Goal: Task Accomplishment & Management: Complete application form

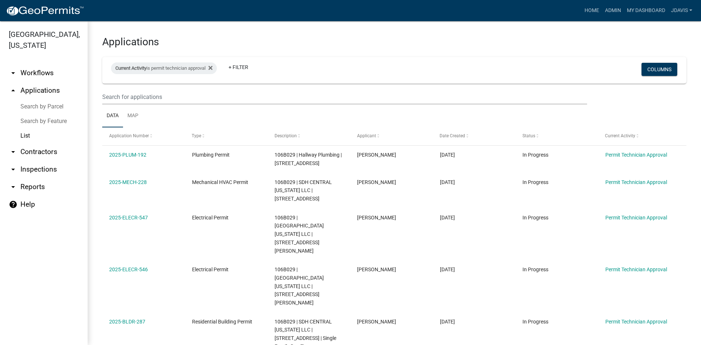
select select "2: 50"
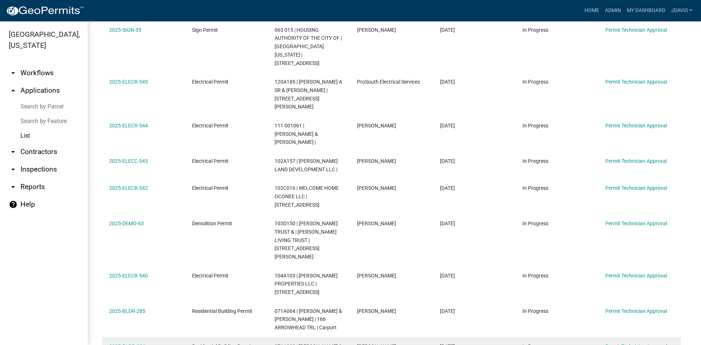
scroll to position [290, 0]
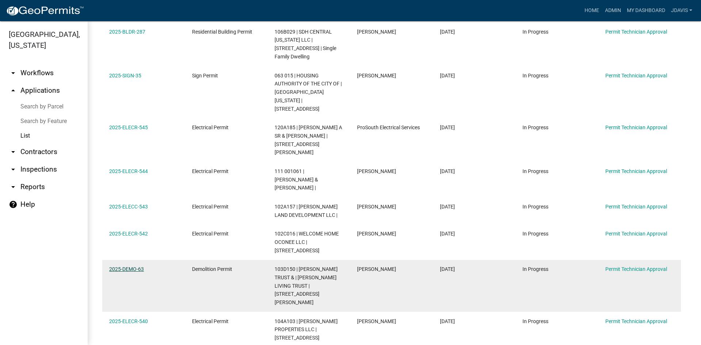
click at [137, 266] on link "2025-DEMO-63" at bounding box center [126, 269] width 35 height 6
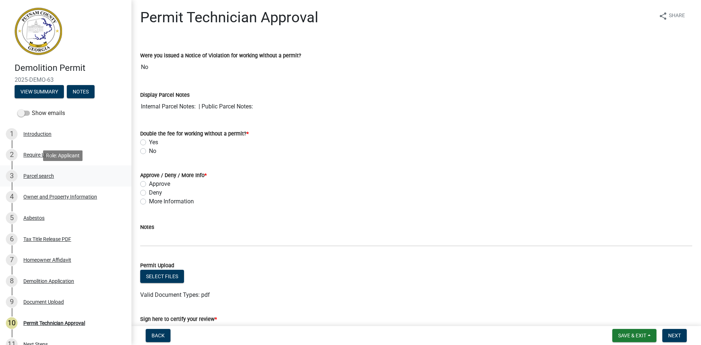
click at [34, 178] on div "Parcel search" at bounding box center [38, 175] width 31 height 5
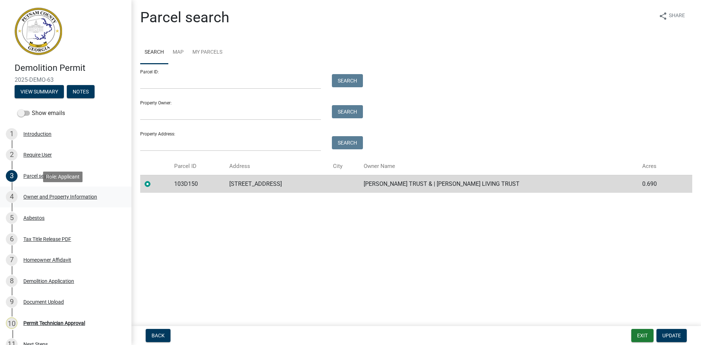
click at [76, 197] on div "Owner and Property Information" at bounding box center [60, 196] width 74 height 5
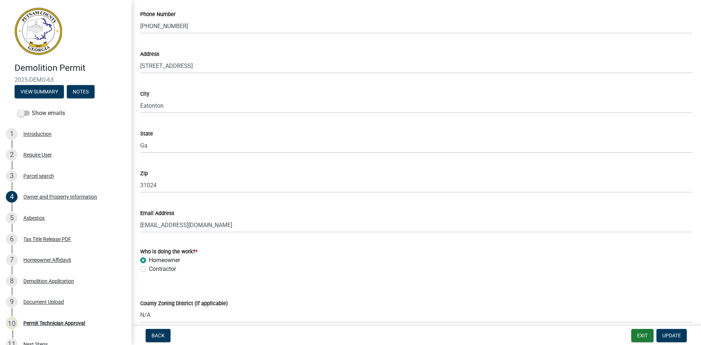
scroll to position [875, 0]
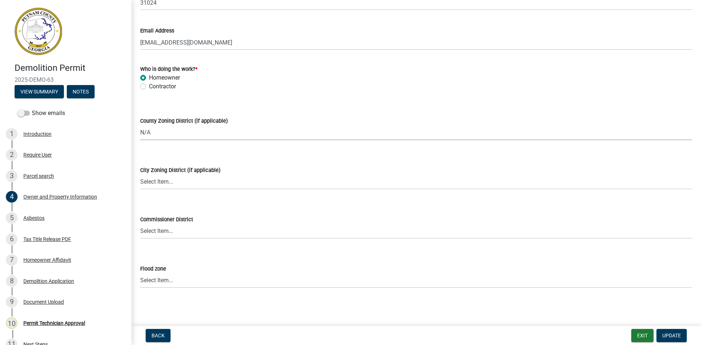
click at [191, 138] on select "Select Item... AG-1 R-1R R-1 R-2 MHP RM-1 RM-3 C-1 C-2 I-M PUD N/A" at bounding box center [416, 132] width 552 height 15
click at [140, 125] on select "Select Item... AG-1 R-1R R-1 R-2 MHP RM-1 RM-3 C-1 C-2 I-M PUD N/A" at bounding box center [416, 132] width 552 height 15
select select "a6b90f04-145f-43dc-a4e6-6d5ec8e28ec9"
click at [671, 336] on span "Update" at bounding box center [671, 336] width 19 height 6
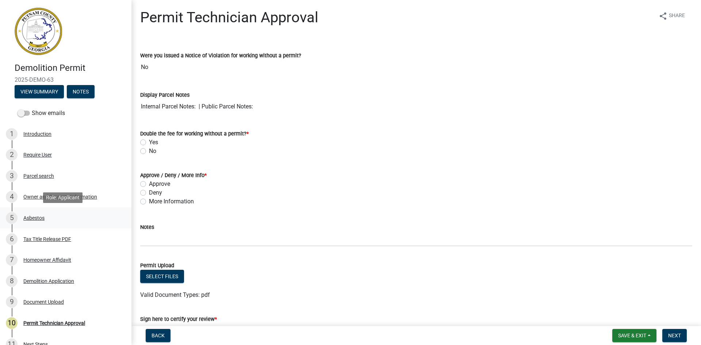
click at [36, 216] on div "Asbestos" at bounding box center [33, 217] width 21 height 5
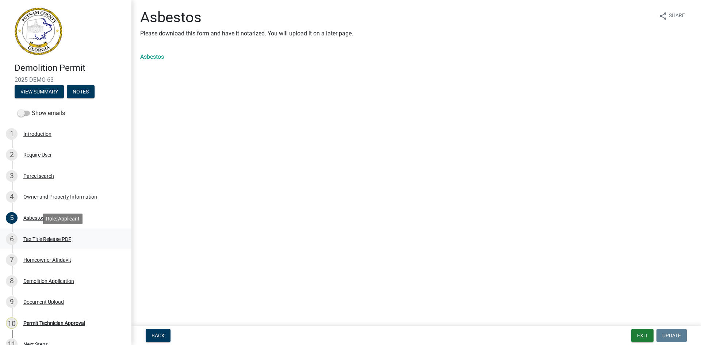
click at [64, 235] on div "6 Tax Title Release PDF" at bounding box center [63, 239] width 114 height 12
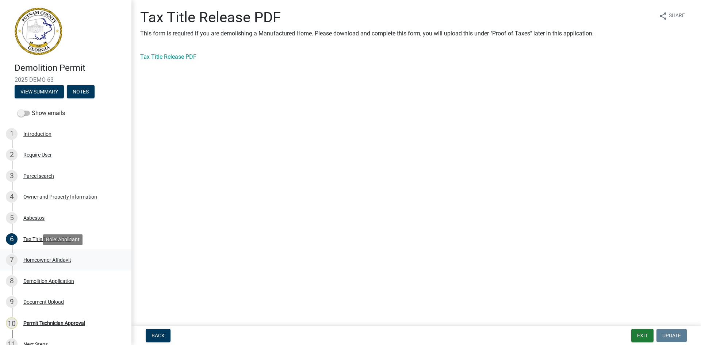
click at [66, 258] on div "Homeowner Affidavit" at bounding box center [47, 259] width 48 height 5
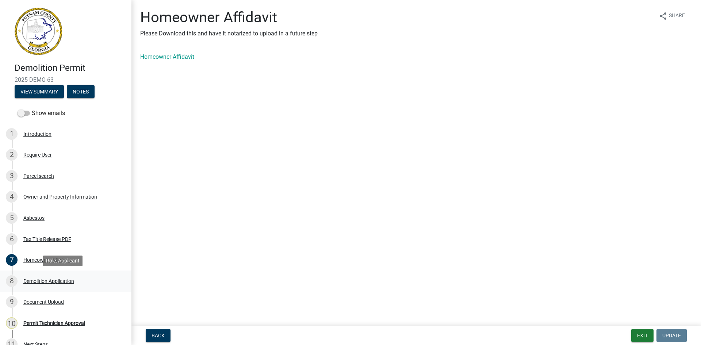
click at [43, 282] on div "Demolition Application" at bounding box center [48, 281] width 51 height 5
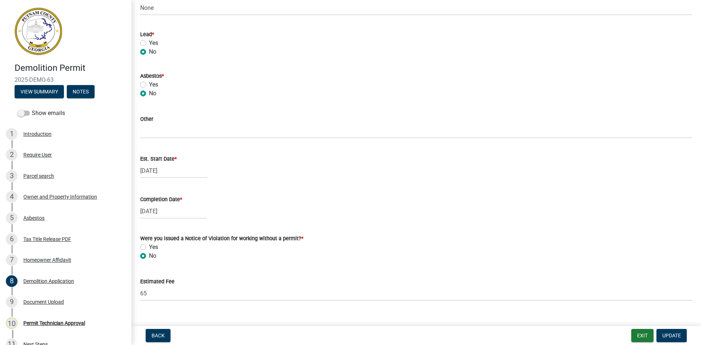
scroll to position [402, 0]
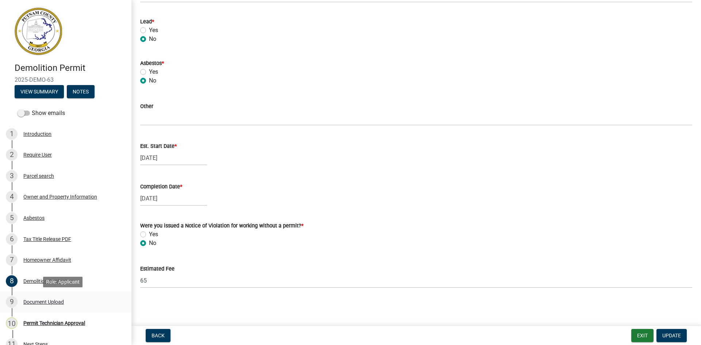
click at [47, 301] on div "Document Upload" at bounding box center [43, 301] width 41 height 5
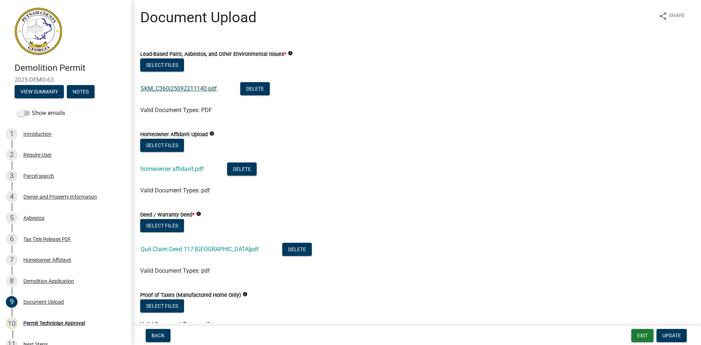
click at [183, 89] on link "SKM_C360i25092211140.pdf" at bounding box center [179, 88] width 76 height 7
click at [172, 172] on link "homeowner affidavit.pdf" at bounding box center [172, 168] width 63 height 7
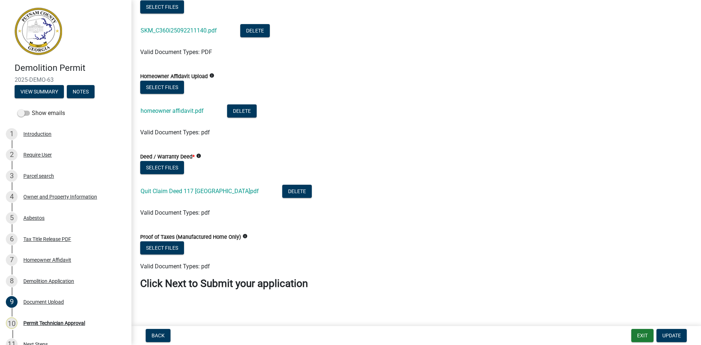
scroll to position [59, 0]
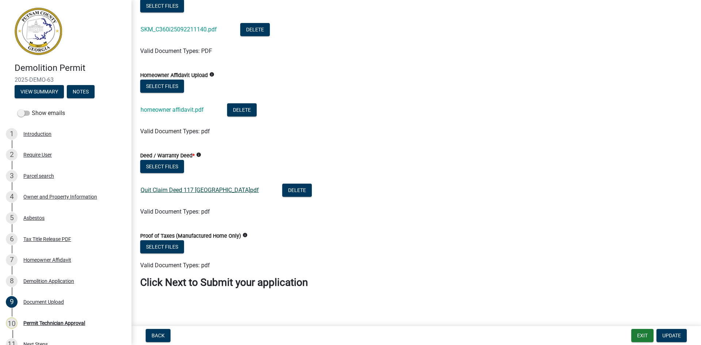
click at [210, 187] on link "Quit Claim Deed 117 [GEOGRAPHIC_DATA]pdf" at bounding box center [200, 190] width 118 height 7
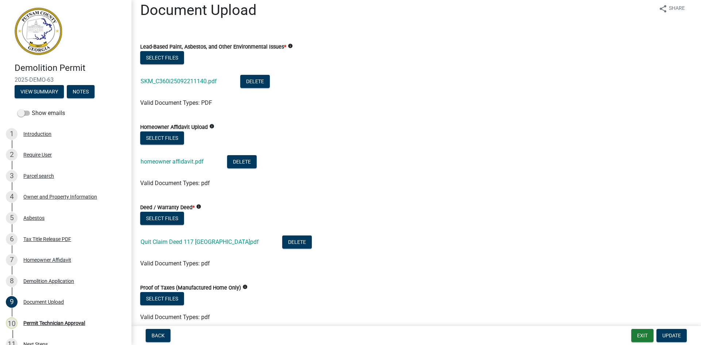
scroll to position [0, 0]
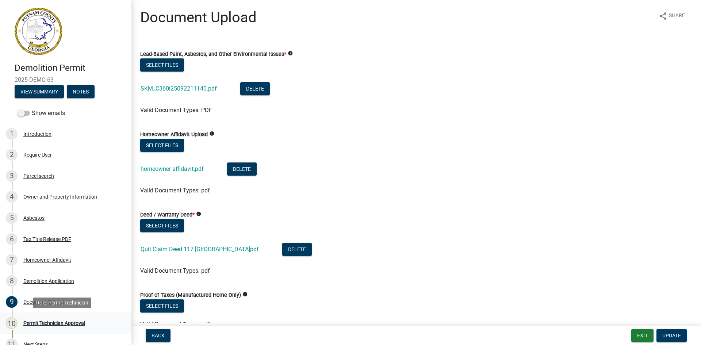
click at [76, 321] on div "Permit Technician Approval" at bounding box center [54, 323] width 62 height 5
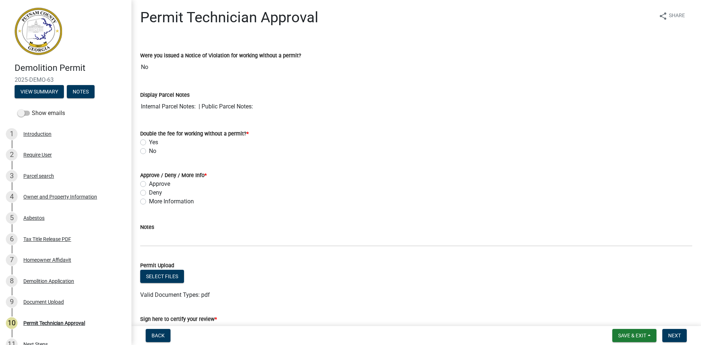
click at [149, 151] on label "No" at bounding box center [152, 151] width 7 height 9
click at [149, 151] on input "No" at bounding box center [151, 149] width 5 height 5
radio input "true"
click at [142, 188] on div "Approve" at bounding box center [416, 184] width 552 height 9
click at [149, 184] on label "Approve" at bounding box center [159, 184] width 21 height 9
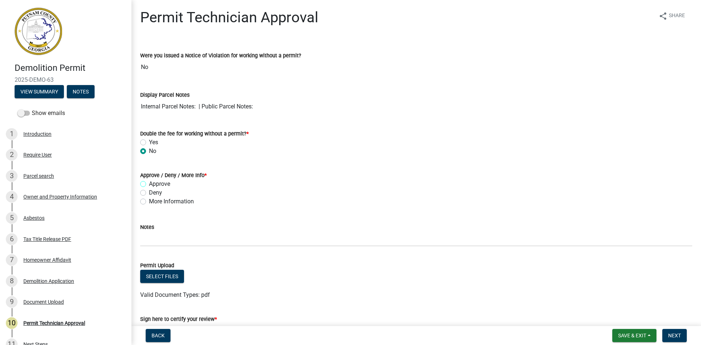
click at [149, 184] on input "Approve" at bounding box center [151, 182] width 5 height 5
radio input "true"
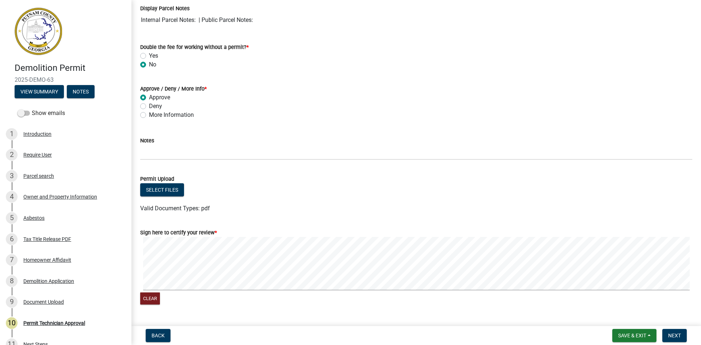
scroll to position [105, 0]
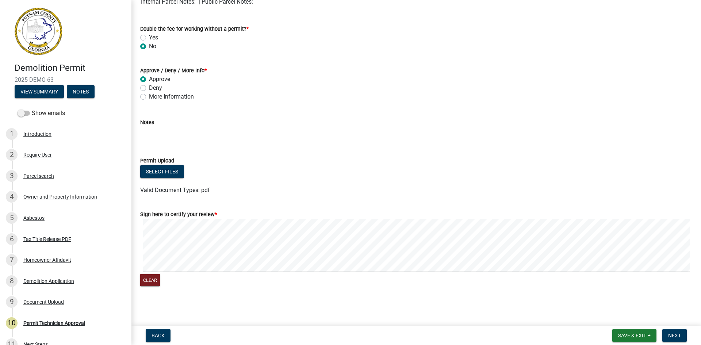
click at [149, 98] on label "More Information" at bounding box center [171, 96] width 45 height 9
click at [149, 97] on input "More Information" at bounding box center [151, 94] width 5 height 5
radio input "true"
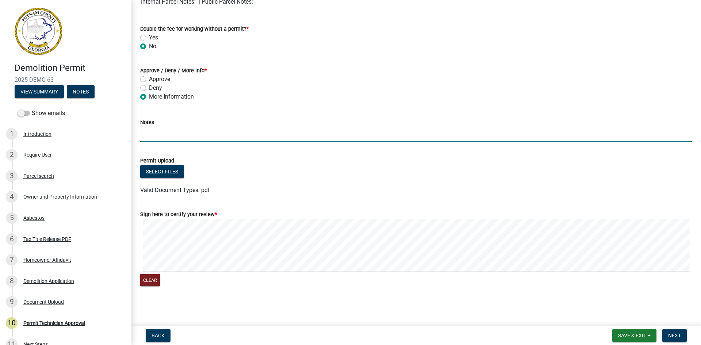
click at [156, 129] on input "Notes" at bounding box center [416, 134] width 552 height 15
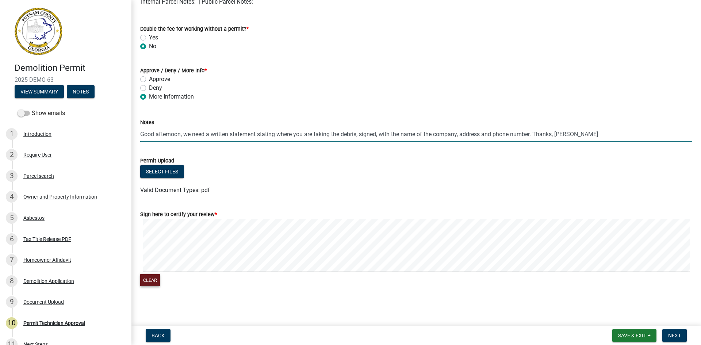
type input "Good afternoon, we need a written statement stating where you are taking the de…"
click at [155, 279] on button "Clear" at bounding box center [150, 280] width 20 height 12
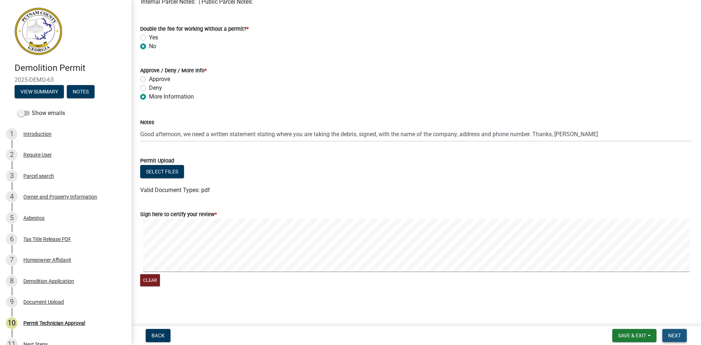
click at [676, 335] on span "Next" at bounding box center [674, 336] width 13 height 6
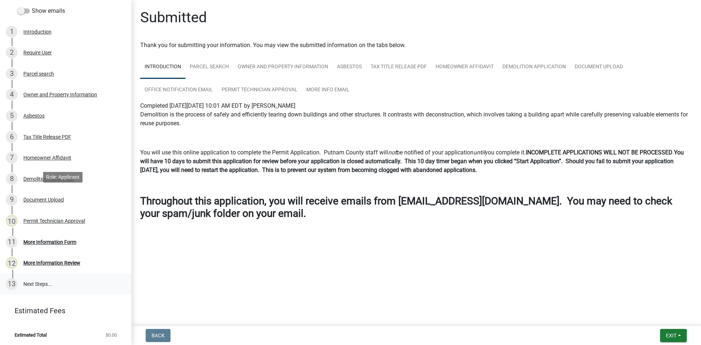
scroll to position [103, 0]
click at [677, 336] on button "Exit" at bounding box center [673, 335] width 27 height 13
click at [666, 321] on button "Save & Exit" at bounding box center [657, 317] width 58 height 18
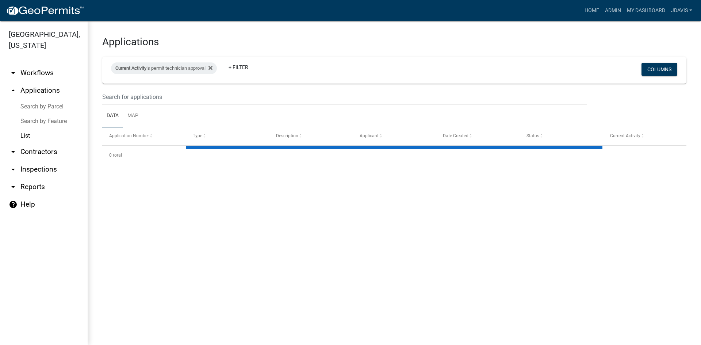
select select "2: 50"
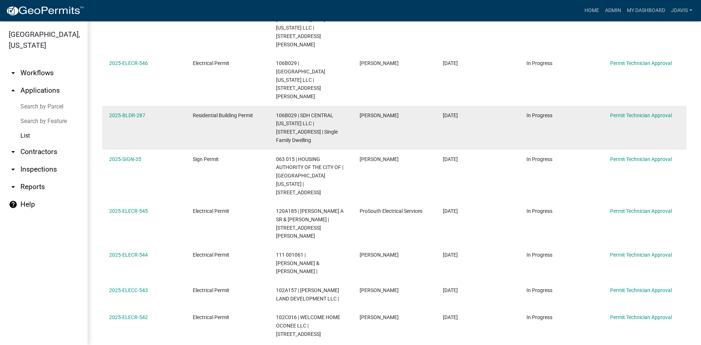
scroll to position [219, 0]
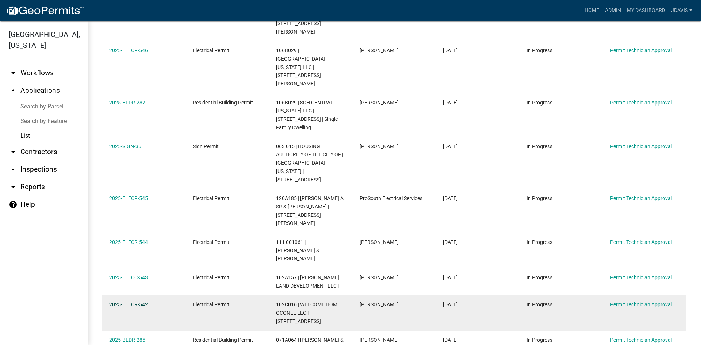
click at [143, 302] on link "2025-ELECR-542" at bounding box center [128, 305] width 39 height 6
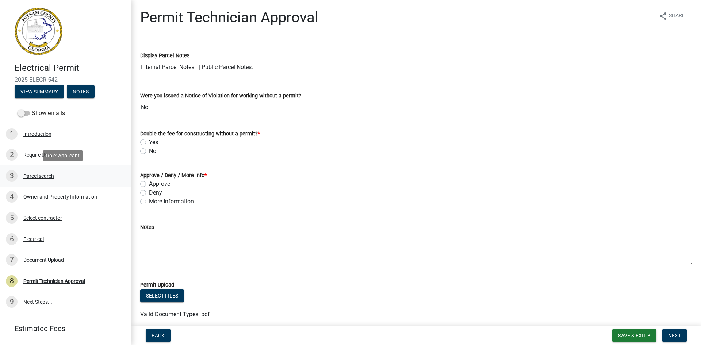
click at [42, 174] on div "Parcel search" at bounding box center [38, 175] width 31 height 5
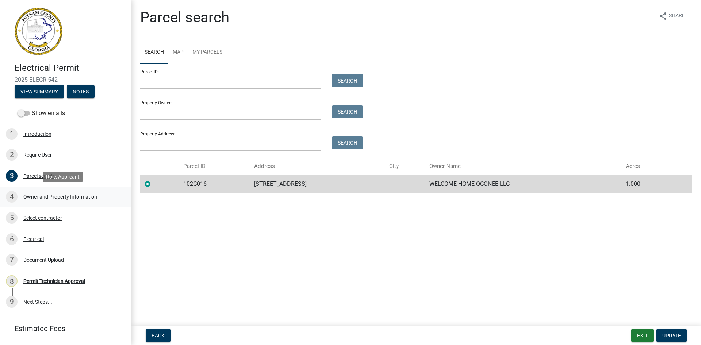
click at [81, 197] on div "Owner and Property Information" at bounding box center [60, 196] width 74 height 5
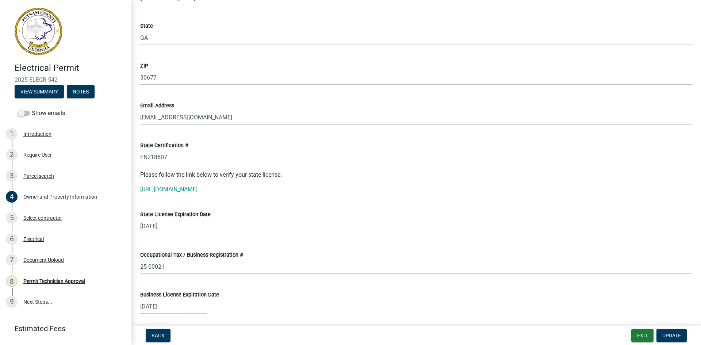
scroll to position [840, 0]
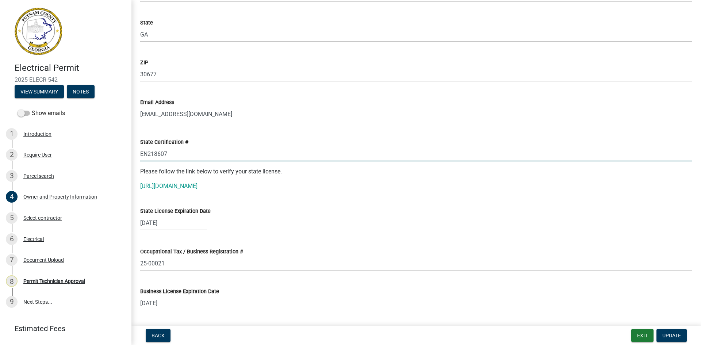
drag, startPoint x: 140, startPoint y: 155, endPoint x: 168, endPoint y: 155, distance: 28.1
click at [168, 155] on input "EN218607" at bounding box center [416, 153] width 552 height 15
click at [197, 189] on link "[URL][DOMAIN_NAME]" at bounding box center [168, 186] width 57 height 7
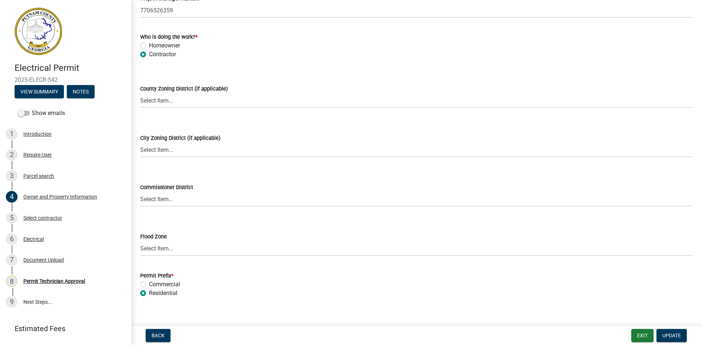
scroll to position [1262, 0]
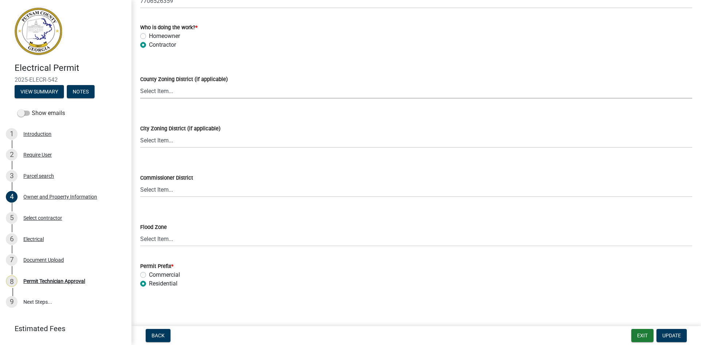
click at [177, 88] on select "Select Item... AG-1 R-1R R-1 R-2 MHP RM-1 RM-3 C-1 C-2 I-M PUD N/A" at bounding box center [416, 91] width 552 height 15
click at [140, 84] on select "Select Item... AG-1 R-1R R-1 R-2 MHP RM-1 RM-3 C-1 C-2 I-M PUD N/A" at bounding box center [416, 91] width 552 height 15
select select "34fe85c2-5f76-4343-b6bb-8ca387e0bed7"
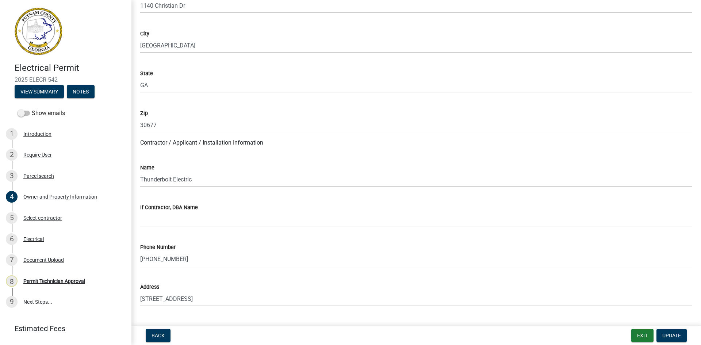
scroll to position [495, 0]
click at [679, 333] on span "Update" at bounding box center [671, 336] width 19 height 6
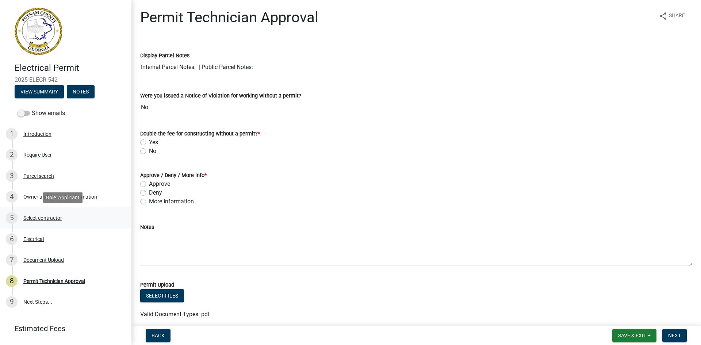
click at [51, 220] on div "Select contractor" at bounding box center [42, 217] width 39 height 5
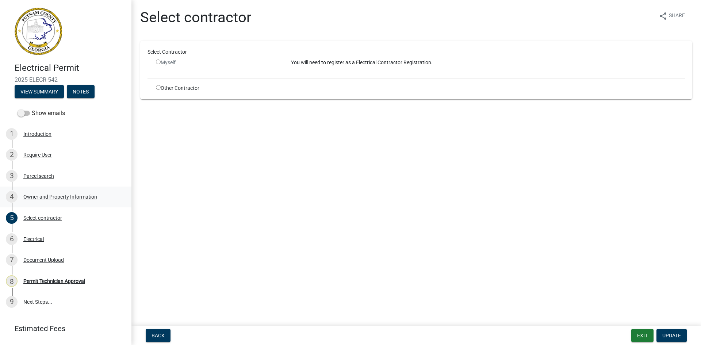
click at [47, 198] on div "Owner and Property Information" at bounding box center [60, 196] width 74 height 5
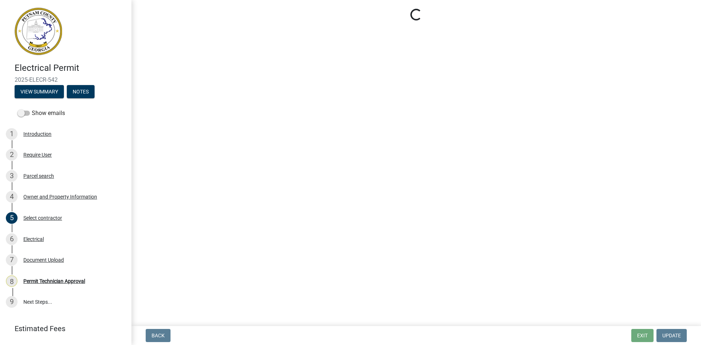
select select "34fe85c2-5f76-4343-b6bb-8ca387e0bed7"
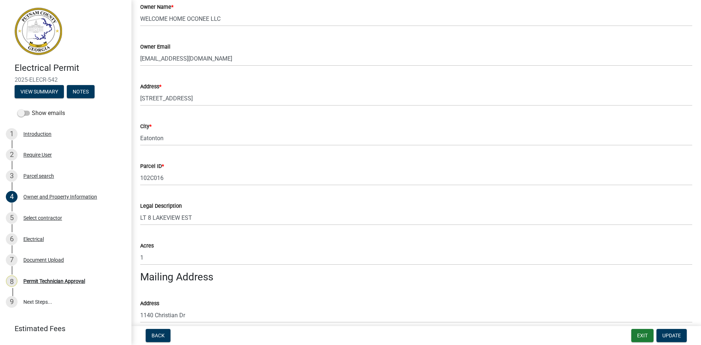
scroll to position [183, 0]
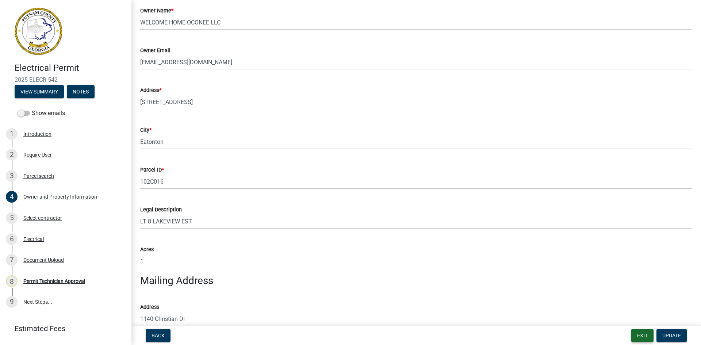
click at [644, 335] on button "Exit" at bounding box center [642, 335] width 22 height 13
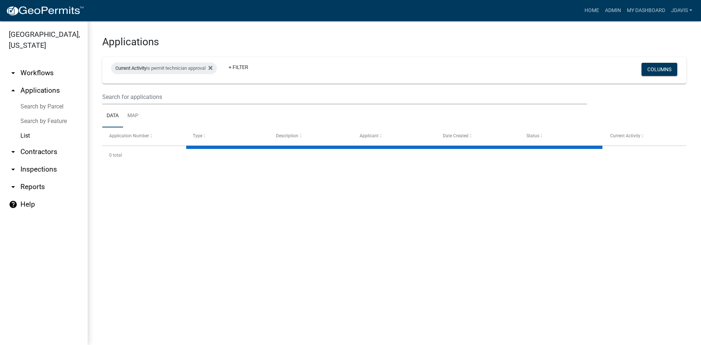
select select "2: 50"
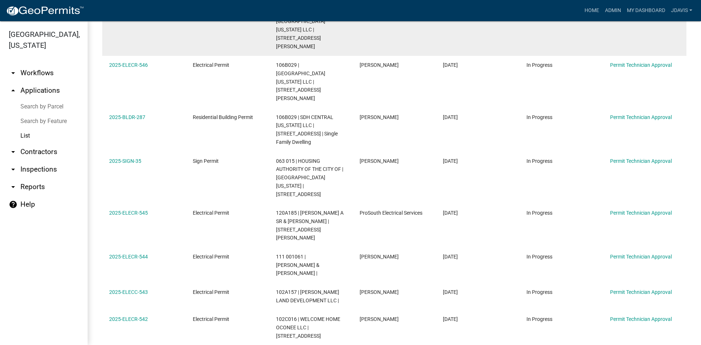
scroll to position [219, 0]
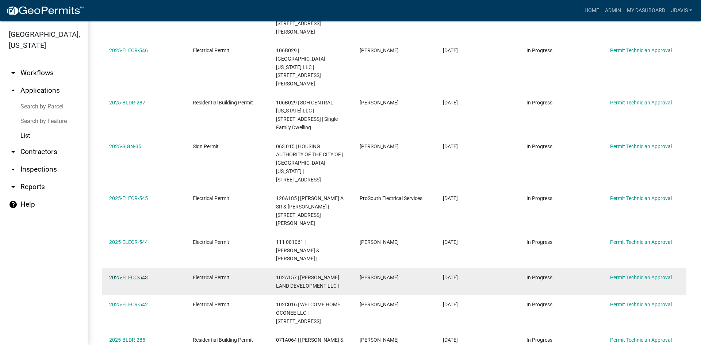
click at [136, 275] on link "2025-ELECC-543" at bounding box center [128, 278] width 39 height 6
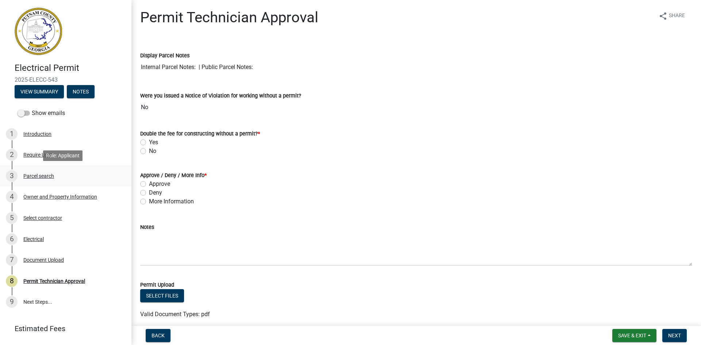
click at [46, 172] on div "3 Parcel search" at bounding box center [63, 176] width 114 height 12
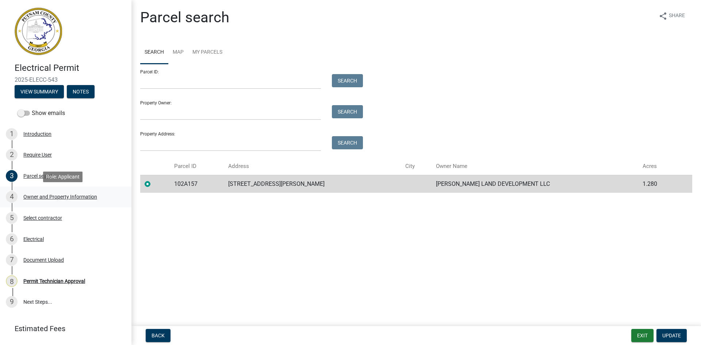
click at [95, 194] on div "Owner and Property Information" at bounding box center [60, 196] width 74 height 5
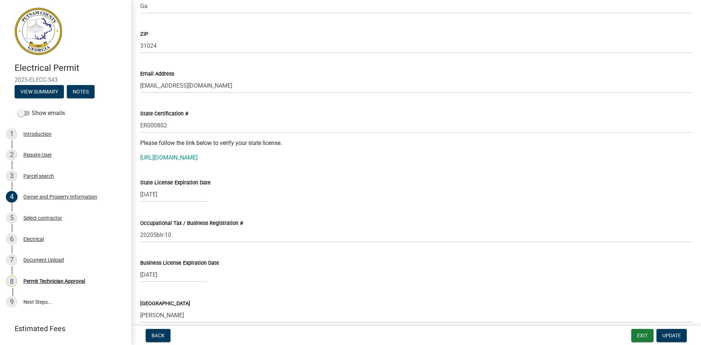
scroll to position [876, 0]
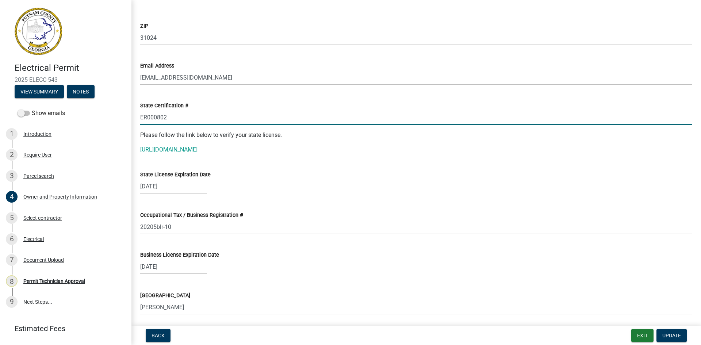
drag, startPoint x: 141, startPoint y: 116, endPoint x: 172, endPoint y: 117, distance: 30.7
click at [172, 117] on input "ER000802" at bounding box center [416, 117] width 552 height 15
click at [188, 148] on link "[URL][DOMAIN_NAME]" at bounding box center [168, 149] width 57 height 7
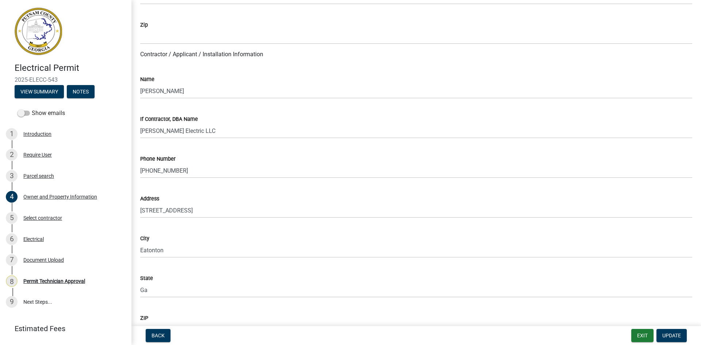
scroll to position [548, 0]
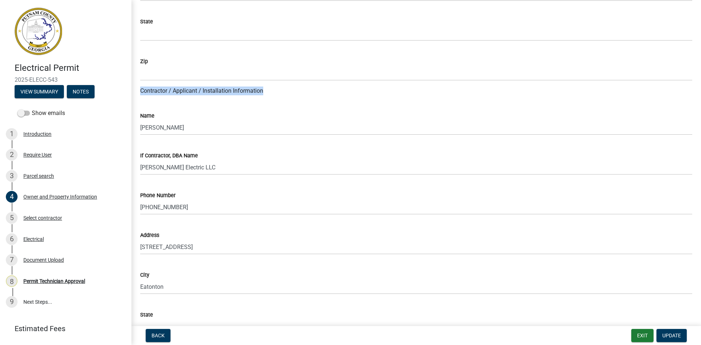
drag, startPoint x: 144, startPoint y: 104, endPoint x: 168, endPoint y: 162, distance: 62.5
click at [158, 152] on wm-data-entity-input-list "Property Information Applicant Name * info [PERSON_NAME] Electric LLC Applicant…" at bounding box center [416, 251] width 552 height 1516
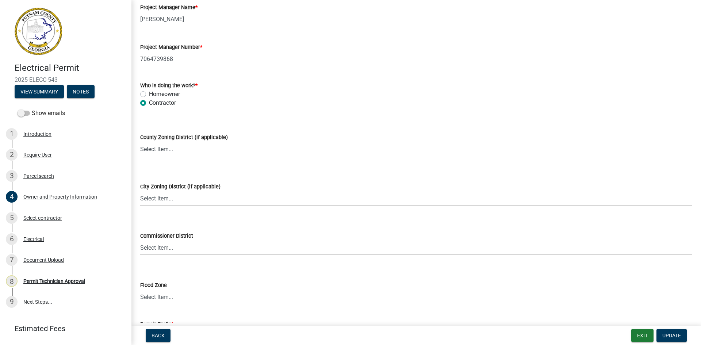
scroll to position [1205, 0]
click at [166, 147] on select "Select Item... AG-1 R-1R R-1 R-2 MHP RM-1 RM-3 C-1 C-2 I-M PUD N/A" at bounding box center [416, 148] width 552 height 15
click at [140, 141] on select "Select Item... AG-1 R-1R R-1 R-2 MHP RM-1 RM-3 C-1 C-2 I-M PUD N/A" at bounding box center [416, 148] width 552 height 15
select select "78a0cf10-583c-416f-b876-f8d04396e91b"
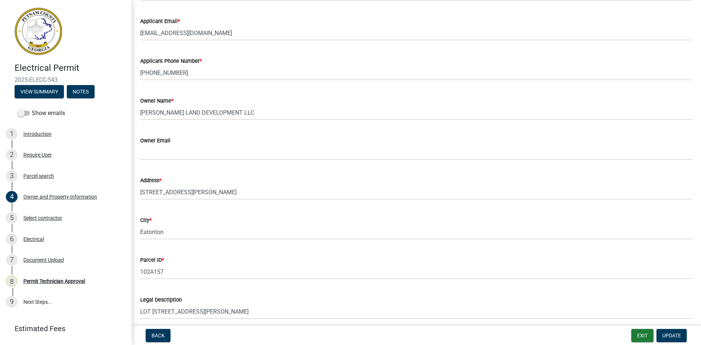
scroll to position [110, 0]
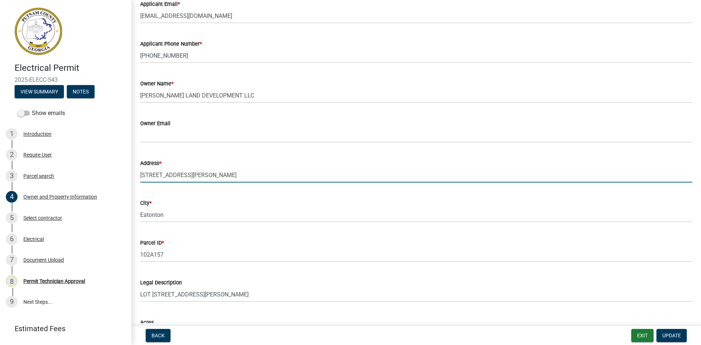
drag, startPoint x: 141, startPoint y: 174, endPoint x: 228, endPoint y: 173, distance: 87.3
click at [228, 173] on input "[STREET_ADDRESS][PERSON_NAME]" at bounding box center [416, 175] width 552 height 15
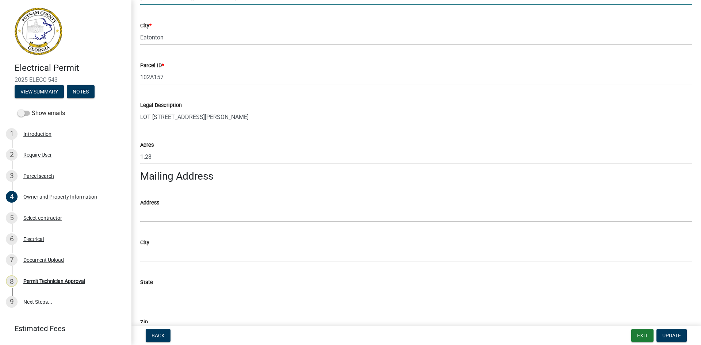
scroll to position [329, 0]
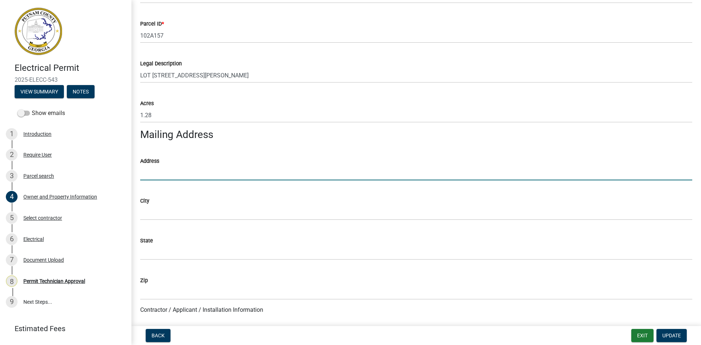
click at [157, 171] on input "Address" at bounding box center [416, 172] width 552 height 15
paste input "[STREET_ADDRESS][PERSON_NAME]"
type input "[STREET_ADDRESS][PERSON_NAME]"
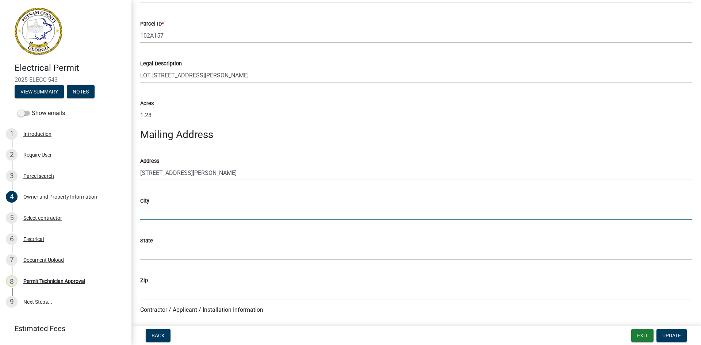
click at [166, 212] on input "City" at bounding box center [416, 212] width 552 height 15
type input "Eatonton"
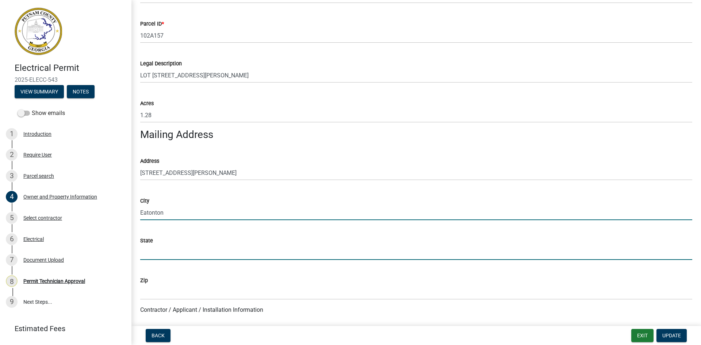
type input "GA"
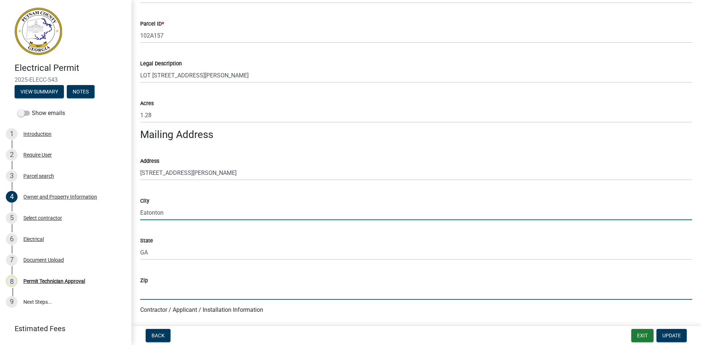
type input "31024"
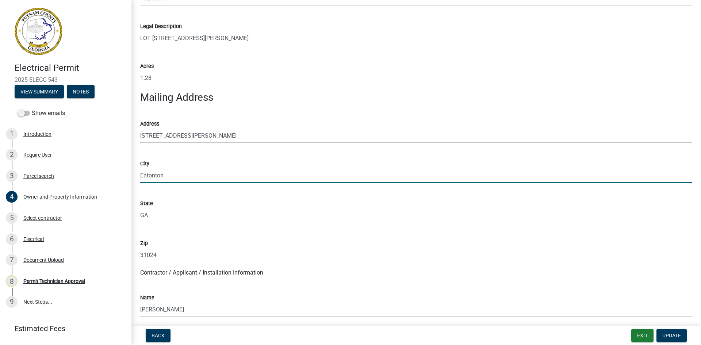
scroll to position [475, 0]
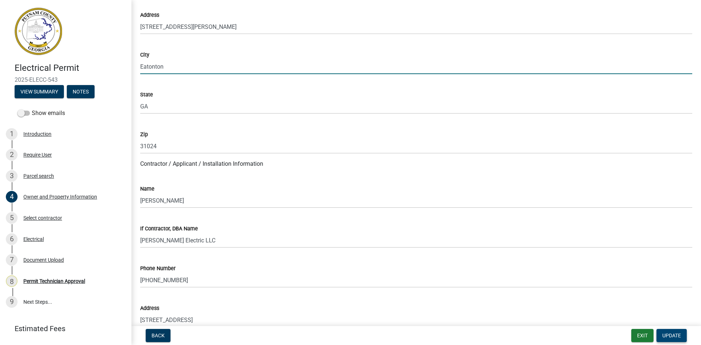
click at [674, 335] on span "Update" at bounding box center [671, 336] width 19 height 6
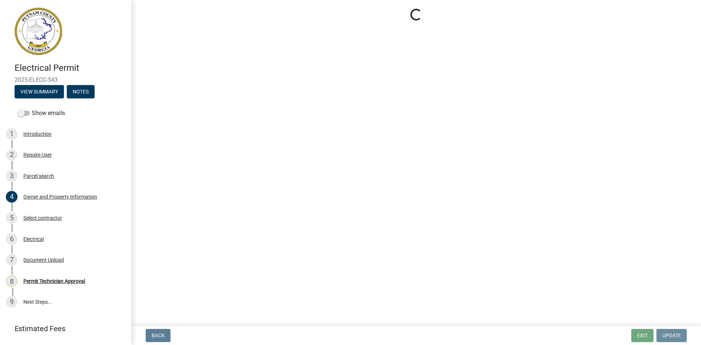
scroll to position [0, 0]
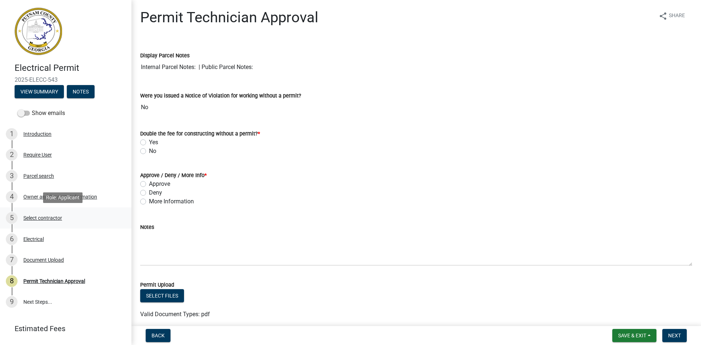
click at [51, 222] on div "5 Select contractor" at bounding box center [63, 218] width 114 height 12
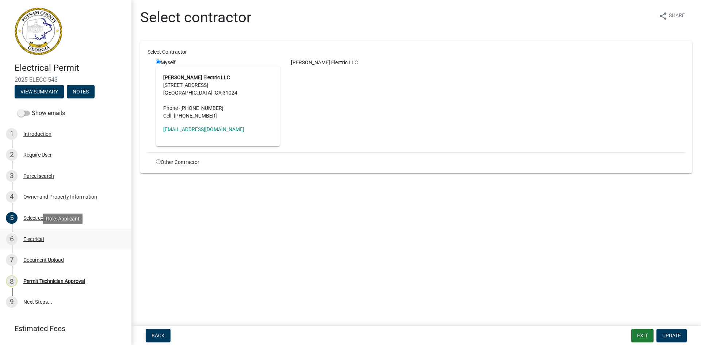
click at [38, 237] on div "Electrical" at bounding box center [33, 239] width 20 height 5
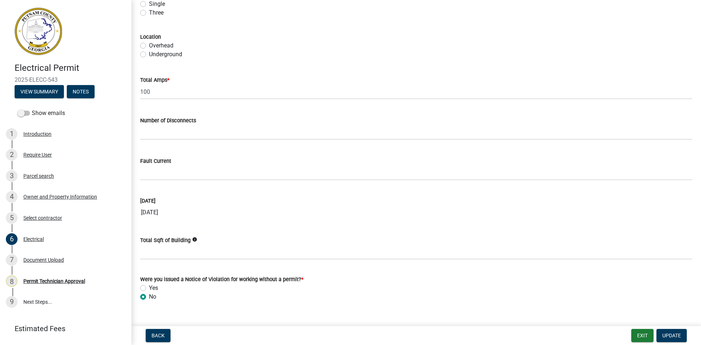
scroll to position [682, 0]
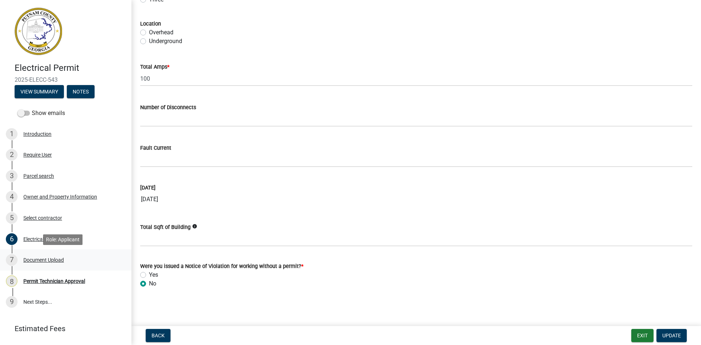
click at [53, 262] on div "Document Upload" at bounding box center [43, 259] width 41 height 5
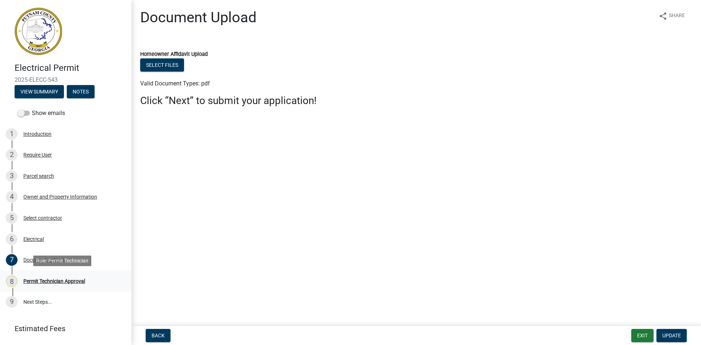
click at [60, 281] on div "Permit Technician Approval" at bounding box center [54, 281] width 62 height 5
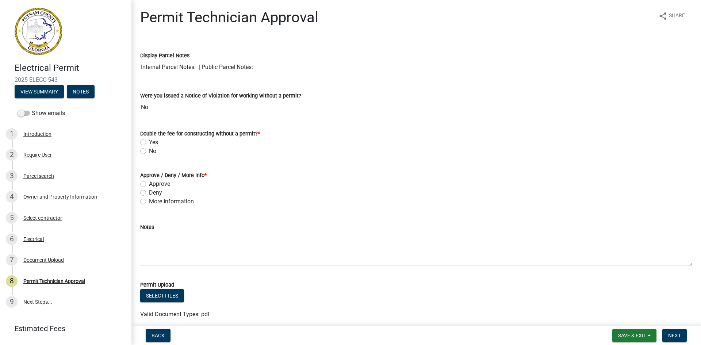
click at [149, 152] on label "No" at bounding box center [152, 151] width 7 height 9
click at [149, 151] on input "No" at bounding box center [151, 149] width 5 height 5
radio input "true"
click at [149, 201] on label "More Information" at bounding box center [171, 201] width 45 height 9
click at [149, 201] on input "More Information" at bounding box center [151, 199] width 5 height 5
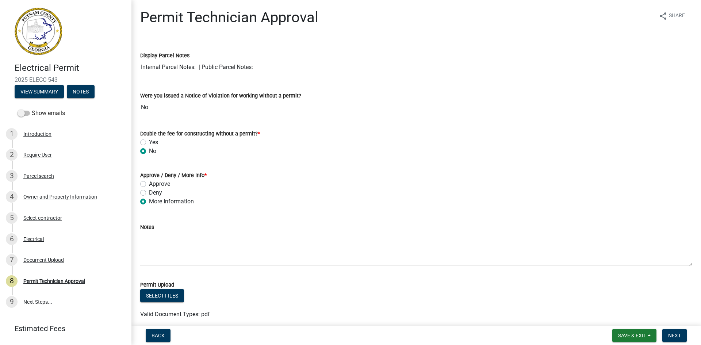
radio input "true"
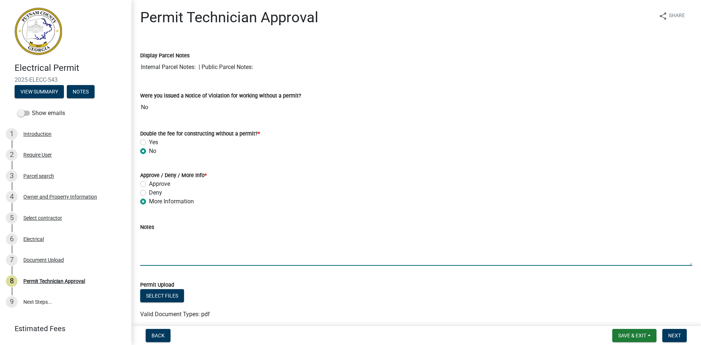
click at [159, 232] on textarea "Notes" at bounding box center [416, 248] width 552 height 34
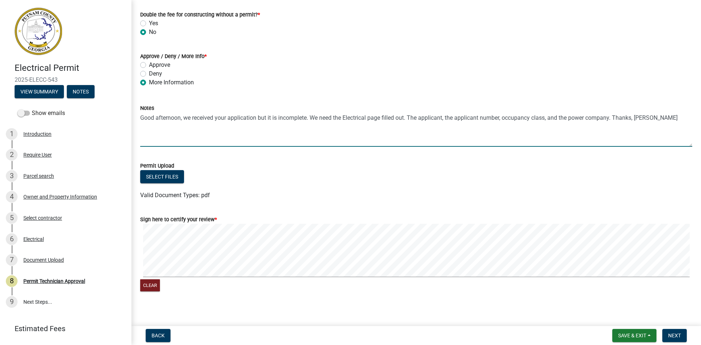
scroll to position [124, 0]
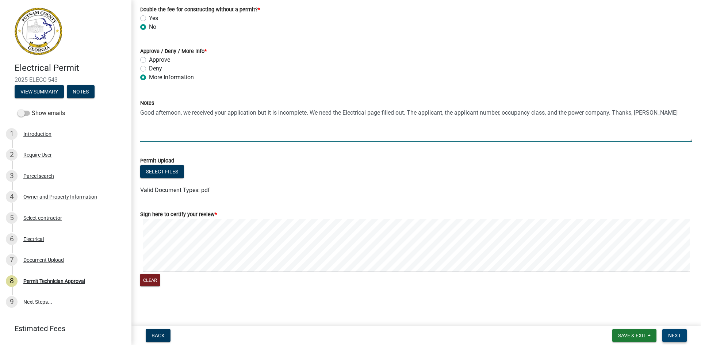
type textarea "Good afternoon, we received your application but it is incomplete. We need the …"
click at [680, 334] on span "Next" at bounding box center [674, 336] width 13 height 6
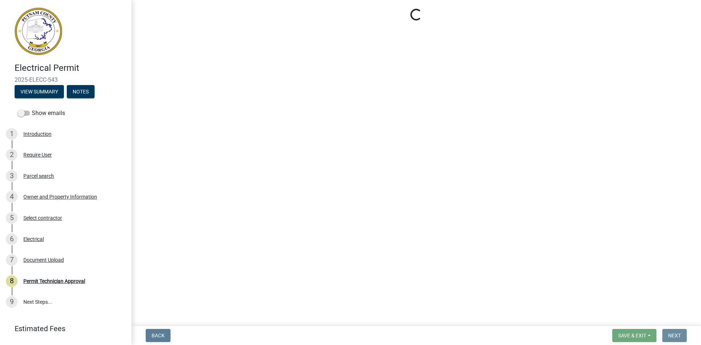
scroll to position [0, 0]
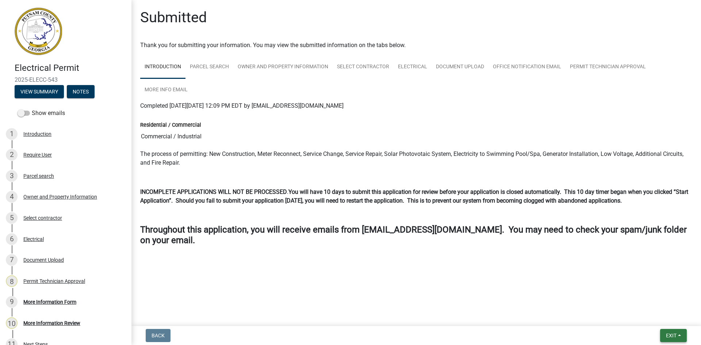
click at [670, 333] on span "Exit" at bounding box center [671, 336] width 11 height 6
click at [672, 322] on button "Save & Exit" at bounding box center [657, 317] width 58 height 18
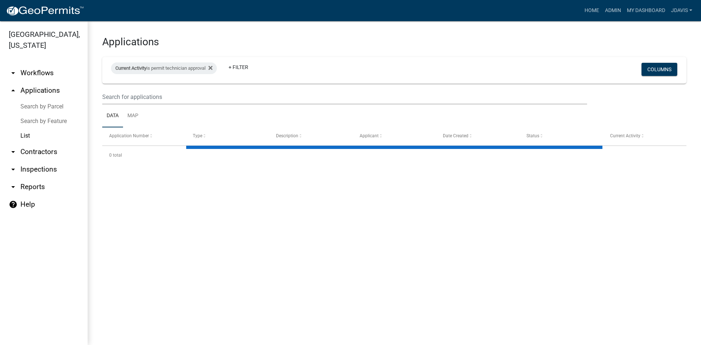
select select "2: 50"
